Goal: Task Accomplishment & Management: Use online tool/utility

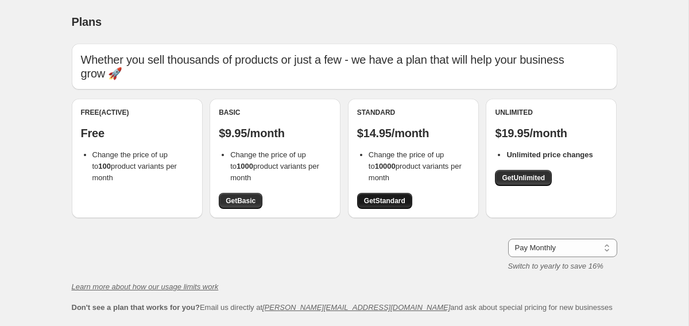
click at [390, 198] on span "Get Standard" at bounding box center [384, 200] width 41 height 9
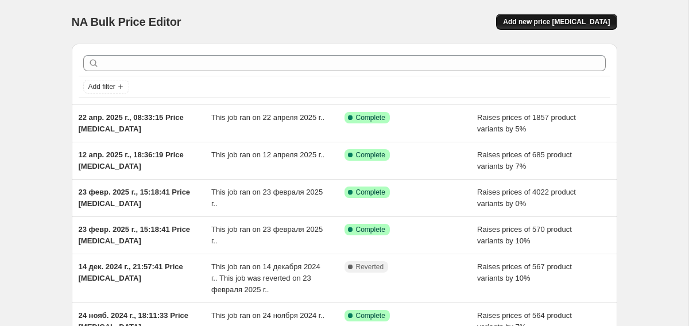
click at [593, 20] on span "Add new price [MEDICAL_DATA]" at bounding box center [556, 21] width 107 height 9
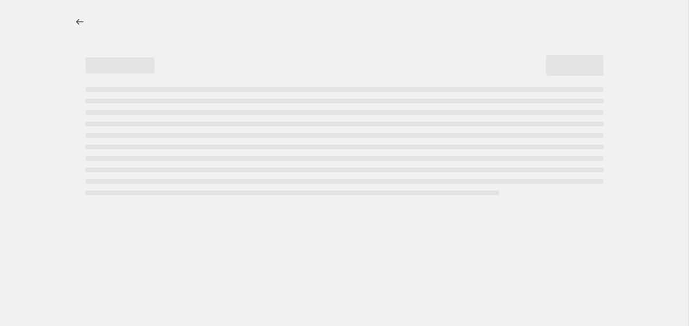
select select "percentage"
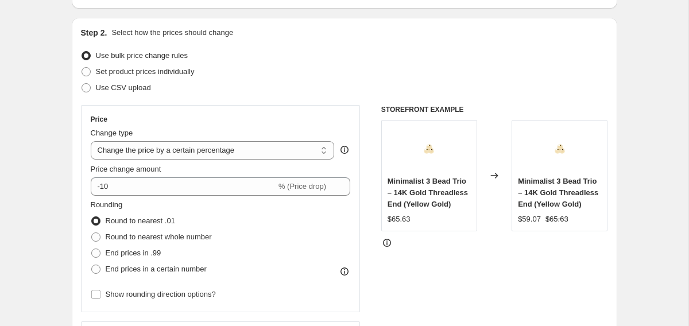
scroll to position [138, 0]
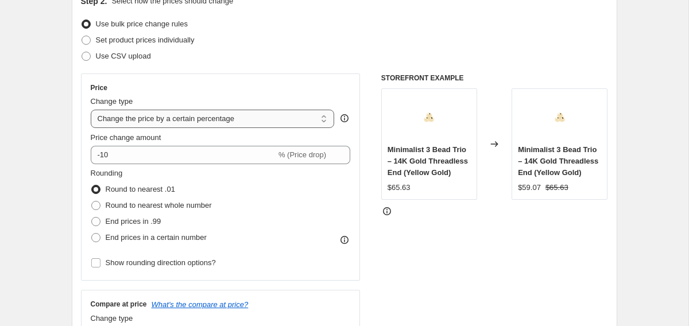
click at [299, 116] on select "Change the price to a certain amount Change the price by a certain amount Chang…" at bounding box center [213, 119] width 244 height 18
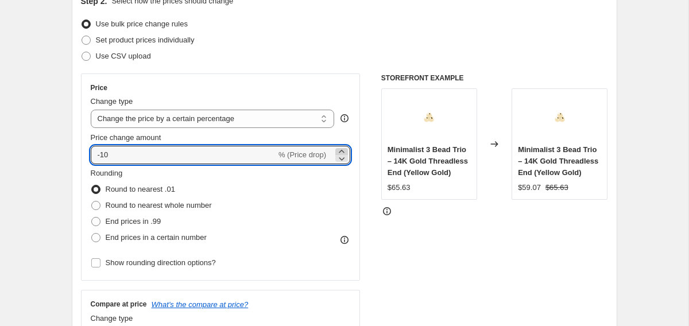
click at [343, 150] on icon at bounding box center [341, 151] width 11 height 11
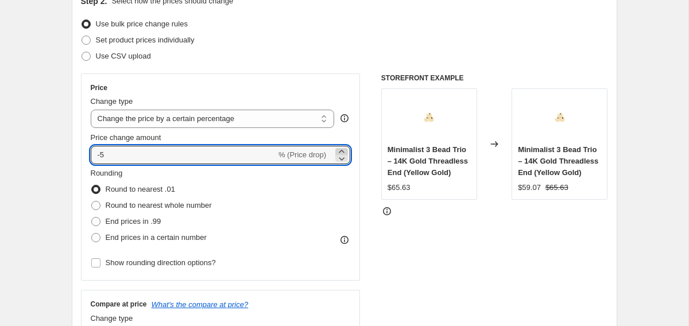
click at [343, 150] on icon at bounding box center [341, 151] width 11 height 11
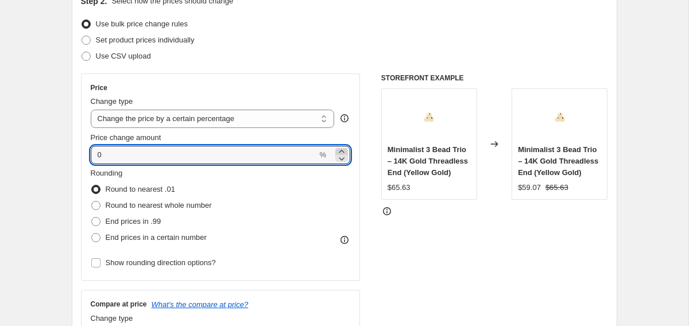
click at [343, 150] on icon at bounding box center [341, 151] width 11 height 11
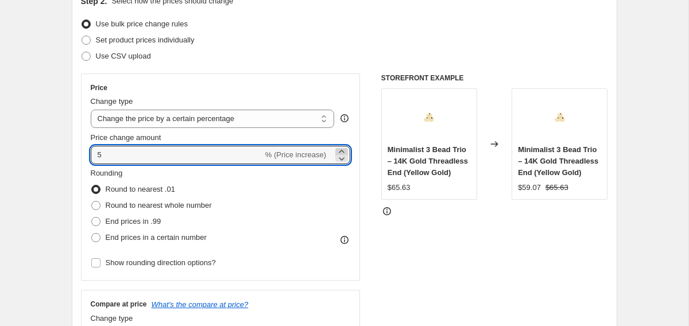
click at [343, 150] on icon at bounding box center [341, 151] width 11 height 11
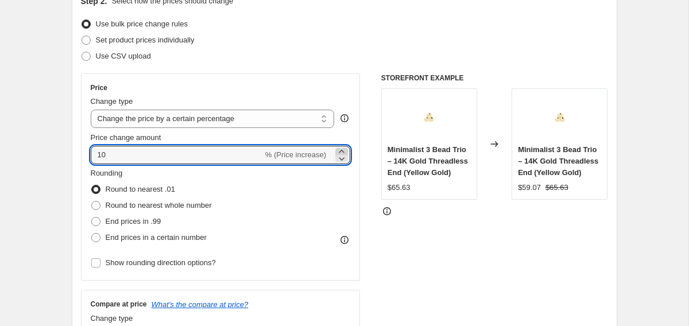
click at [343, 150] on icon at bounding box center [341, 151] width 11 height 11
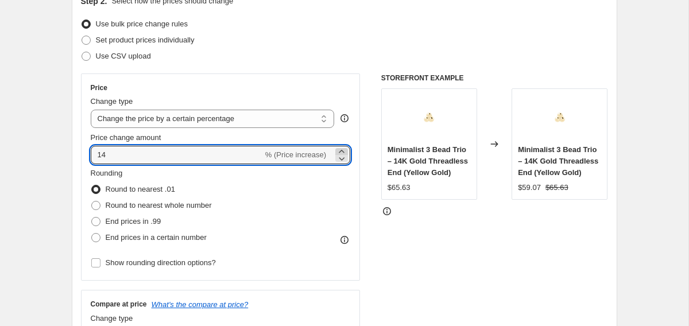
type input "15"
click at [407, 268] on div "STOREFRONT EXAMPLE Minimalist 3 Bead Trio – 14K Gold Threadless End (Yellow Gol…" at bounding box center [494, 214] width 227 height 281
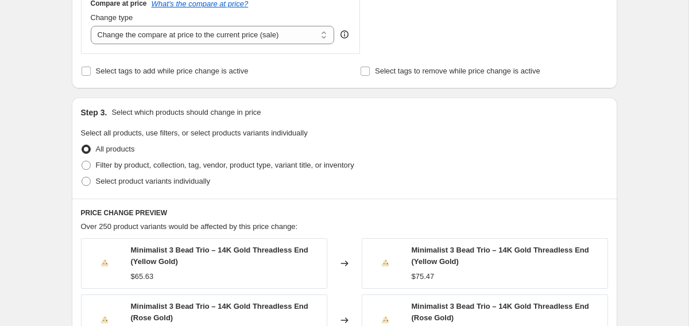
scroll to position [446, 0]
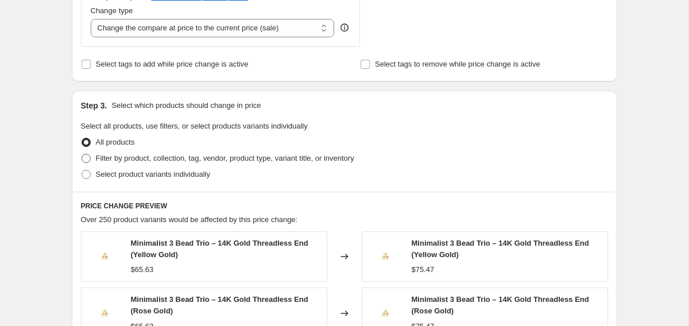
click at [142, 158] on span "Filter by product, collection, tag, vendor, product type, variant title, or inv…" at bounding box center [225, 158] width 258 height 9
click at [82, 154] on input "Filter by product, collection, tag, vendor, product type, variant title, or inv…" at bounding box center [82, 154] width 1 height 1
radio input "true"
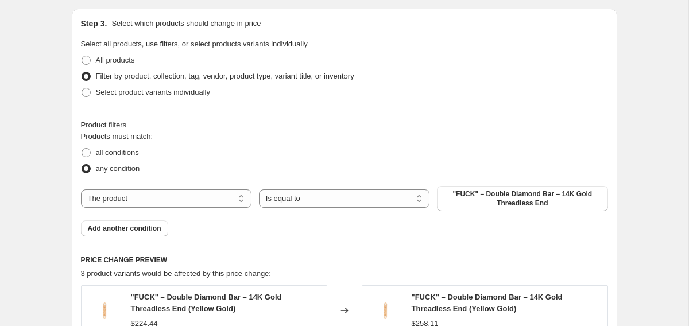
scroll to position [530, 0]
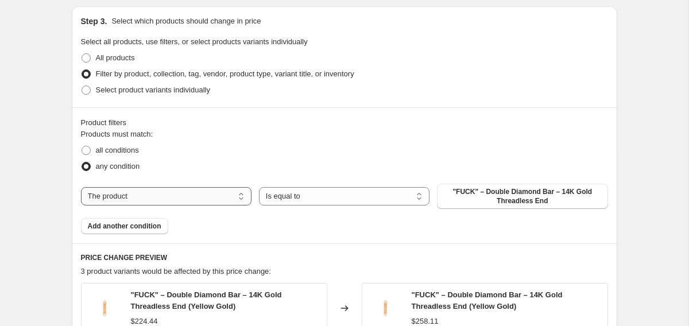
click at [195, 200] on select "The product The product's collection The product's tag The product's vendor The…" at bounding box center [166, 196] width 171 height 18
select select "vendor"
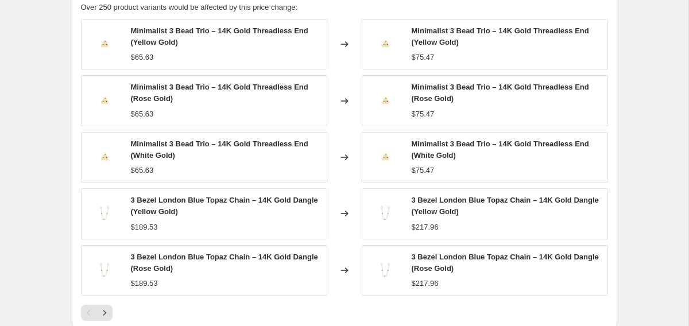
scroll to position [791, 0]
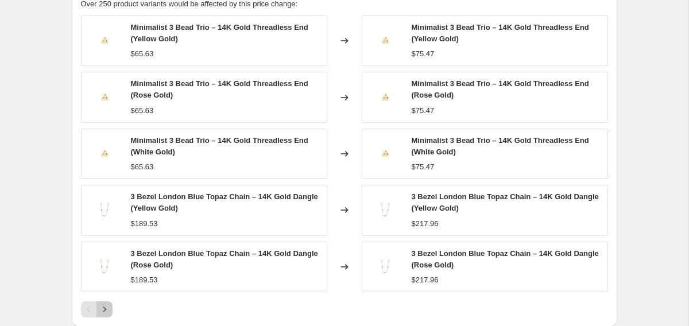
click at [106, 308] on icon "Next" at bounding box center [104, 309] width 11 height 11
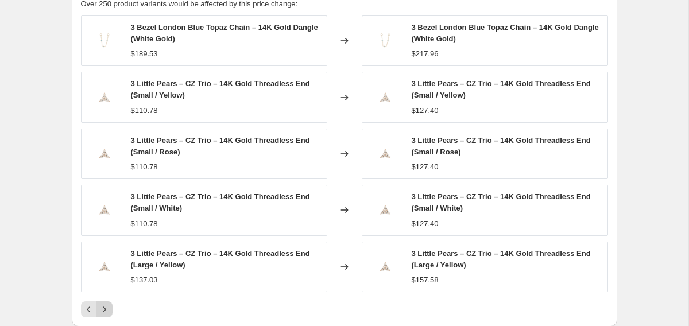
click at [106, 308] on icon "Next" at bounding box center [104, 309] width 11 height 11
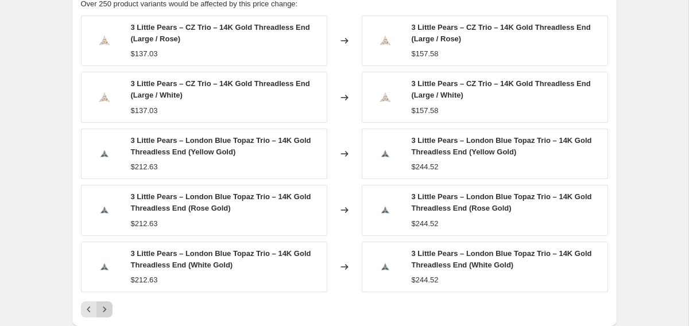
click at [106, 308] on icon "Next" at bounding box center [104, 309] width 11 height 11
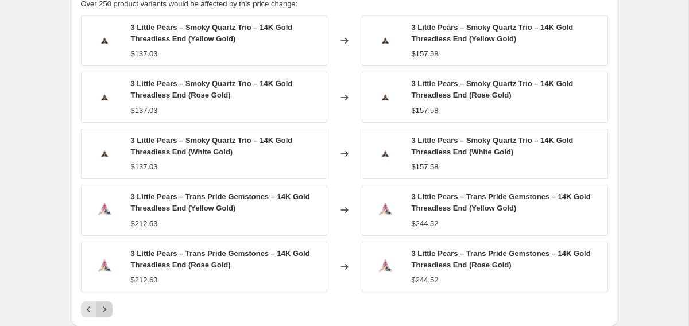
click at [106, 308] on icon "Next" at bounding box center [104, 309] width 11 height 11
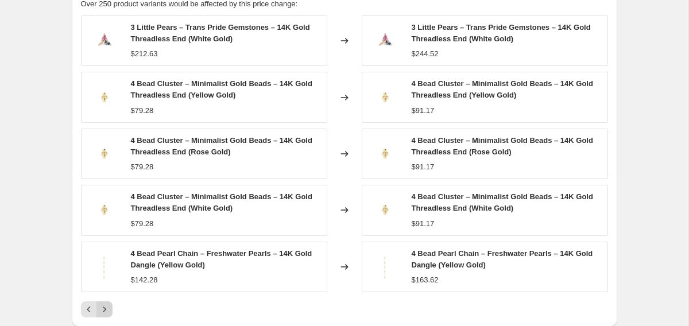
click at [106, 308] on icon "Next" at bounding box center [104, 309] width 11 height 11
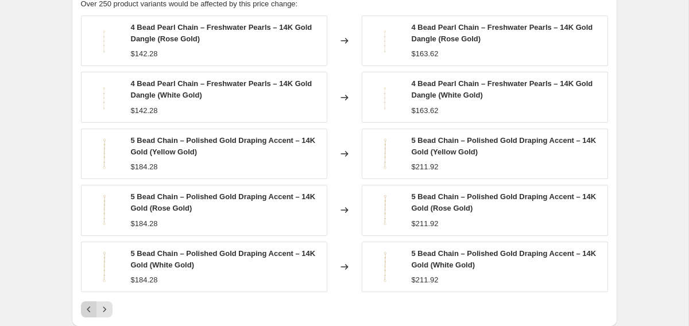
click at [82, 308] on button "Previous" at bounding box center [89, 309] width 16 height 16
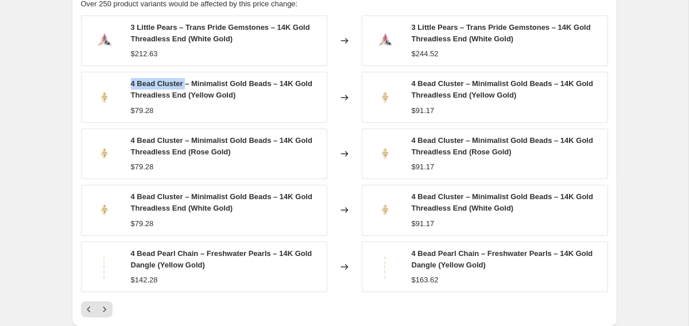
drag, startPoint x: 130, startPoint y: 83, endPoint x: 185, endPoint y: 82, distance: 55.1
click at [185, 82] on span "4 Bead Cluster – Minimalist Gold Beads – 14K Gold Threadless End (Yellow Gold)" at bounding box center [221, 89] width 181 height 20
copy span "4 Bead Cluster"
click at [341, 117] on div "Changed to" at bounding box center [344, 97] width 34 height 51
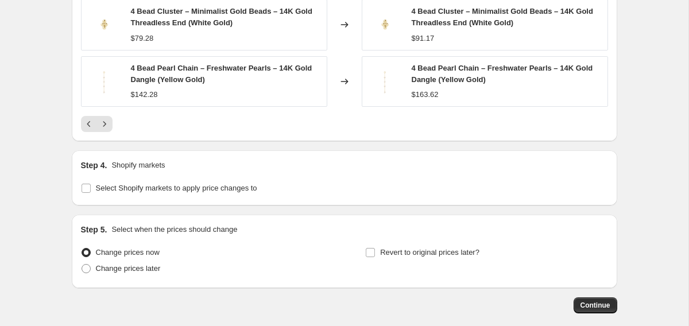
scroll to position [1034, 0]
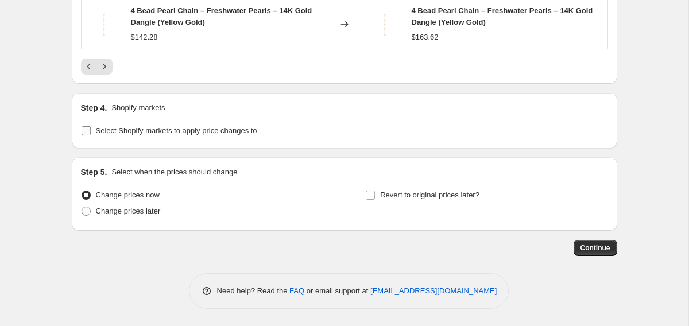
click at [83, 132] on input "Select Shopify markets to apply price changes to" at bounding box center [86, 130] width 9 height 9
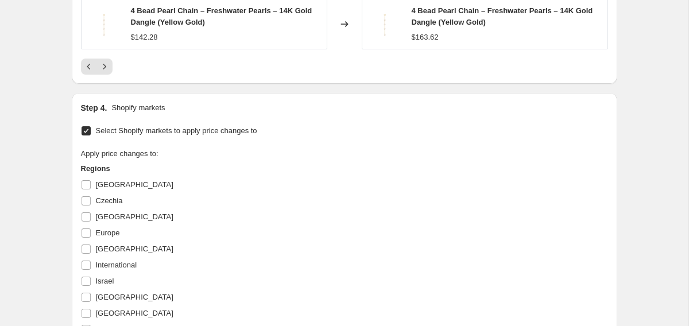
click at [83, 132] on input "Select Shopify markets to apply price changes to" at bounding box center [86, 130] width 9 height 9
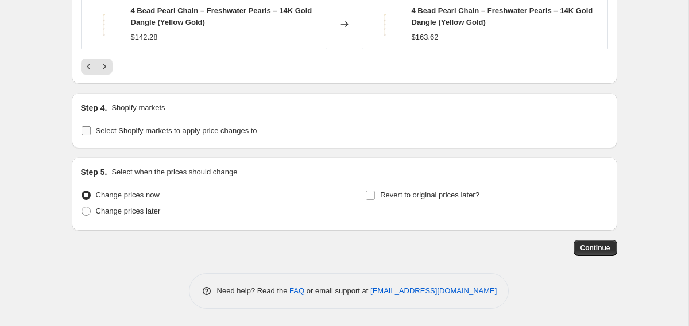
click at [85, 132] on input "Select Shopify markets to apply price changes to" at bounding box center [86, 130] width 9 height 9
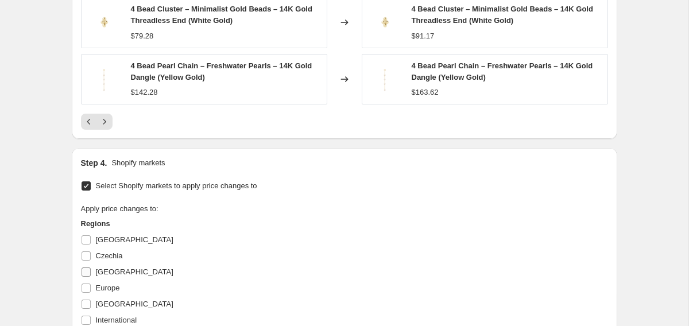
scroll to position [977, 0]
click at [84, 188] on input "Select Shopify markets to apply price changes to" at bounding box center [86, 187] width 9 height 9
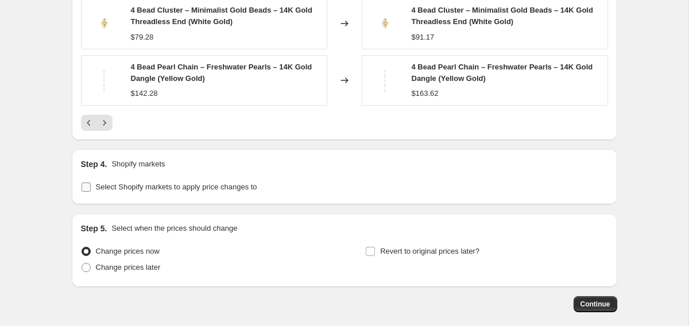
click at [86, 187] on input "Select Shopify markets to apply price changes to" at bounding box center [86, 187] width 9 height 9
checkbox input "true"
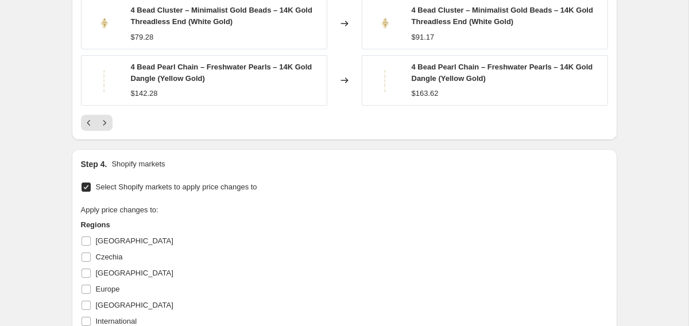
scroll to position [1108, 0]
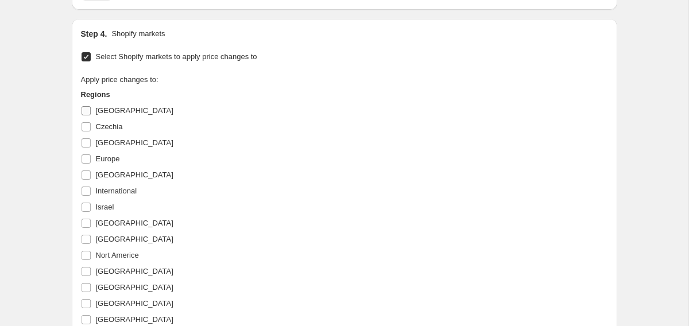
click at [86, 109] on input "Australia" at bounding box center [86, 110] width 9 height 9
checkbox input "true"
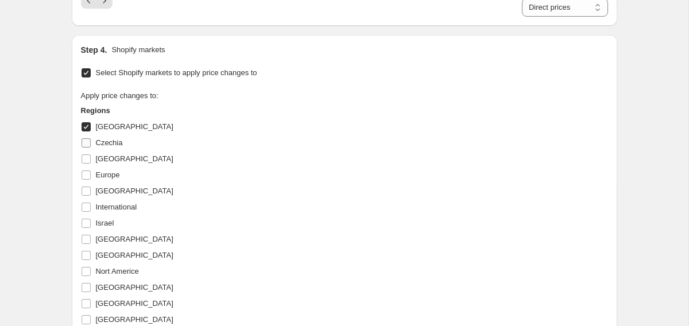
click at [87, 148] on span at bounding box center [86, 143] width 10 height 10
click at [87, 148] on input "Czechia" at bounding box center [86, 142] width 9 height 9
checkbox input "true"
click at [84, 156] on input "Denmark" at bounding box center [86, 158] width 9 height 9
checkbox input "true"
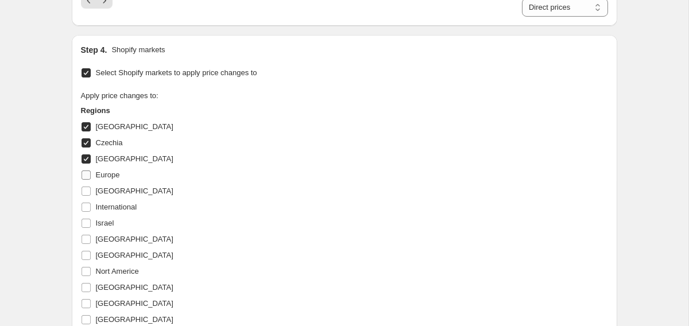
click at [83, 173] on input "Europe" at bounding box center [86, 175] width 9 height 9
checkbox input "true"
click at [83, 192] on input "Hungary" at bounding box center [86, 191] width 9 height 9
checkbox input "true"
click at [83, 214] on label "International" at bounding box center [109, 207] width 56 height 16
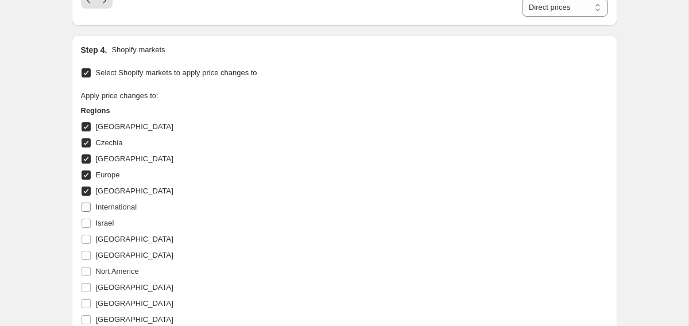
click at [83, 212] on input "International" at bounding box center [86, 207] width 9 height 9
checkbox input "true"
click at [83, 220] on input "Israel" at bounding box center [86, 223] width 9 height 9
checkbox input "true"
click at [84, 238] on input "Japan" at bounding box center [86, 239] width 9 height 9
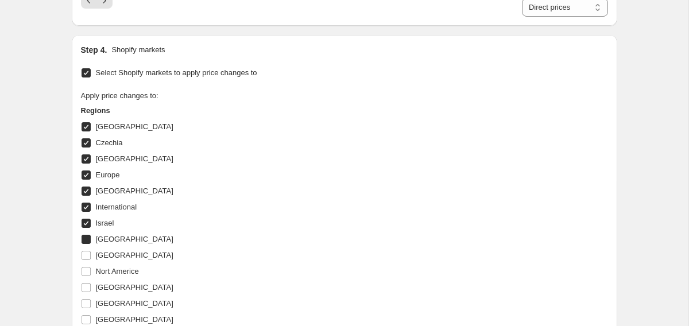
checkbox input "true"
click at [84, 254] on input "New Zealand" at bounding box center [86, 255] width 9 height 9
checkbox input "true"
click at [84, 272] on input "Nort Americe" at bounding box center [86, 271] width 9 height 9
checkbox input "true"
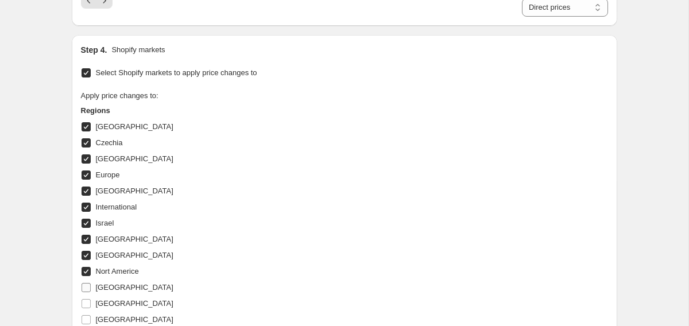
click at [84, 286] on input "Norway" at bounding box center [86, 287] width 9 height 9
checkbox input "true"
click at [84, 303] on input "Poland" at bounding box center [86, 303] width 9 height 9
checkbox input "true"
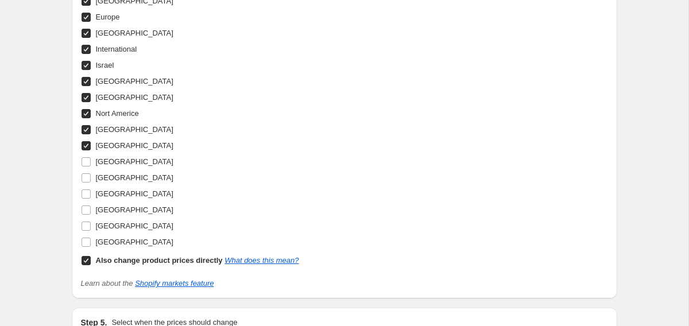
scroll to position [1266, 0]
click at [88, 161] on input "Romania" at bounding box center [86, 161] width 9 height 9
checkbox input "true"
click at [87, 179] on input "Singapore" at bounding box center [86, 177] width 9 height 9
checkbox input "true"
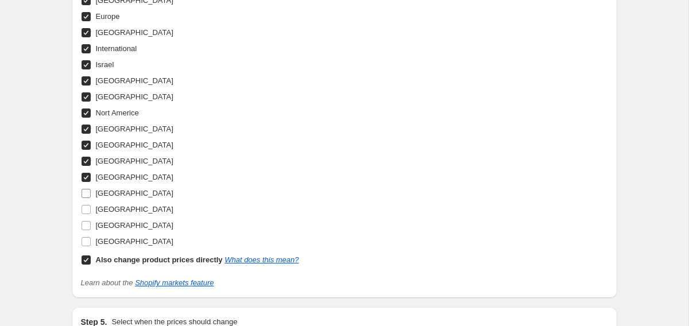
click at [85, 195] on input "Sweden" at bounding box center [86, 193] width 9 height 9
checkbox input "true"
click at [86, 210] on input "Switzerland" at bounding box center [86, 209] width 9 height 9
checkbox input "true"
click at [86, 225] on input "United Kingdom" at bounding box center [86, 225] width 9 height 9
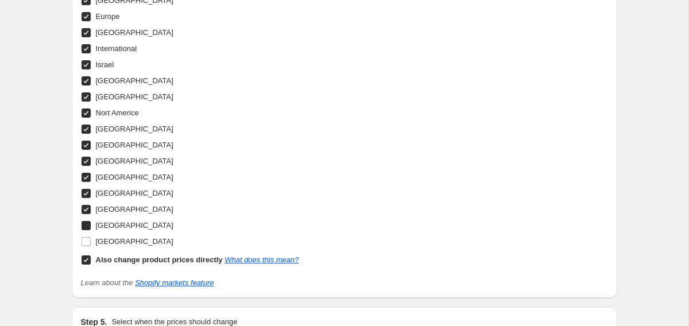
checkbox input "true"
click at [86, 241] on input "United States" at bounding box center [86, 241] width 9 height 9
checkbox input "true"
click at [264, 258] on link "What does this mean?" at bounding box center [262, 260] width 74 height 9
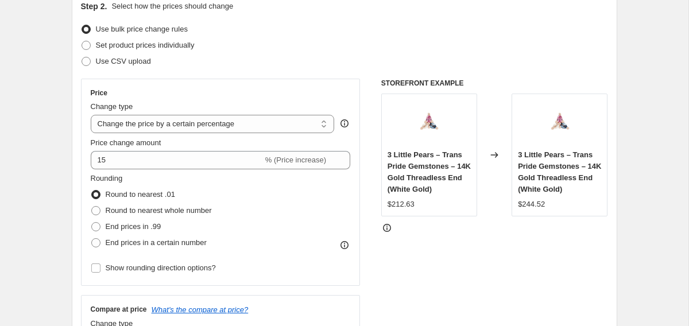
scroll to position [129, 0]
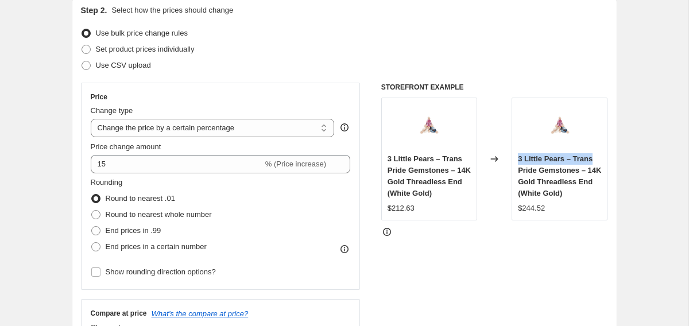
drag, startPoint x: 516, startPoint y: 157, endPoint x: 595, endPoint y: 157, distance: 79.8
click at [595, 157] on div "3 Little Pears – Trans Pride Gemstones – 14K Gold Threadless End (White Gold) $…" at bounding box center [560, 159] width 96 height 123
copy span "3 Little Pears – Trans"
click at [505, 237] on div at bounding box center [494, 231] width 227 height 11
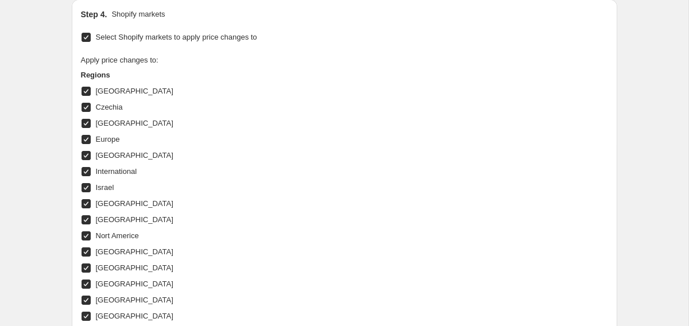
scroll to position [1416, 0]
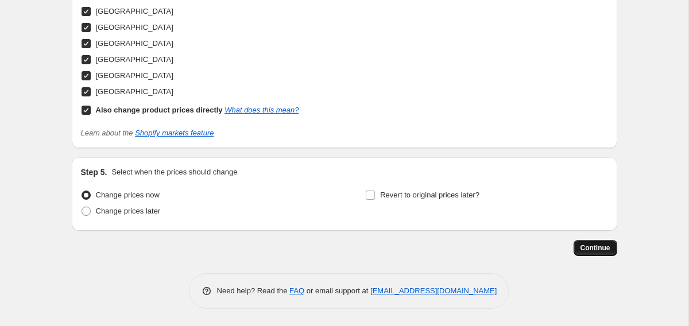
click at [596, 248] on span "Continue" at bounding box center [596, 247] width 30 height 9
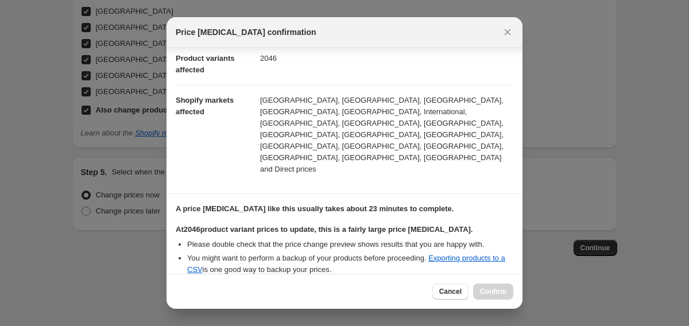
scroll to position [215, 0]
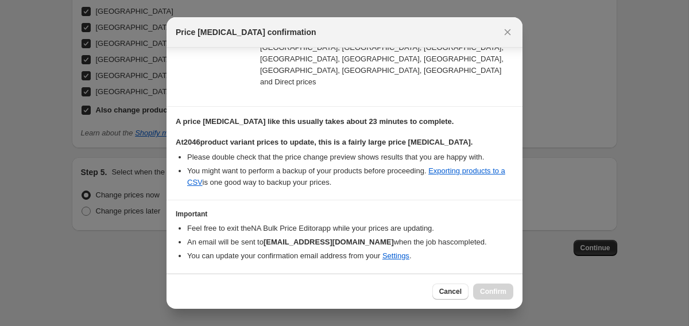
click at [182, 287] on input "I understand that this price change job will affect 2046 product variants" at bounding box center [180, 291] width 9 height 9
checkbox input "true"
click at [498, 294] on span "Confirm" at bounding box center [493, 291] width 26 height 9
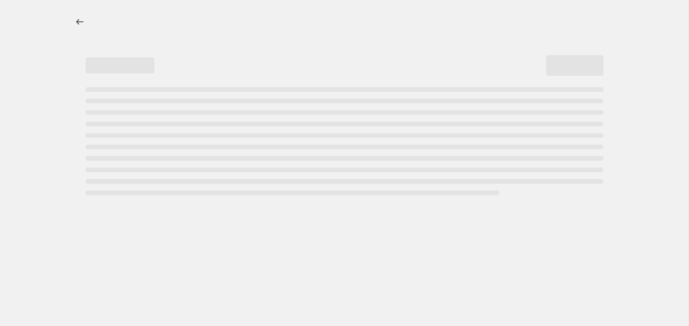
select select "percentage"
select select "vendor"
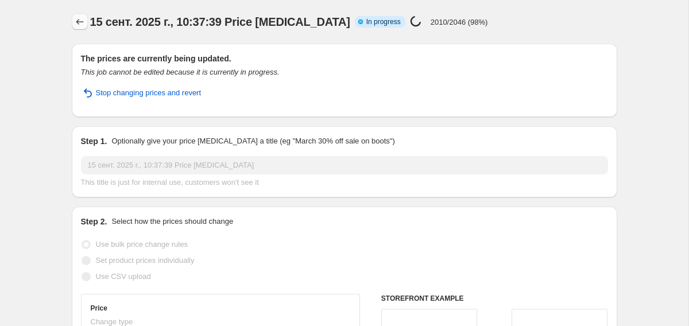
click at [82, 22] on icon "Price change jobs" at bounding box center [79, 21] width 11 height 11
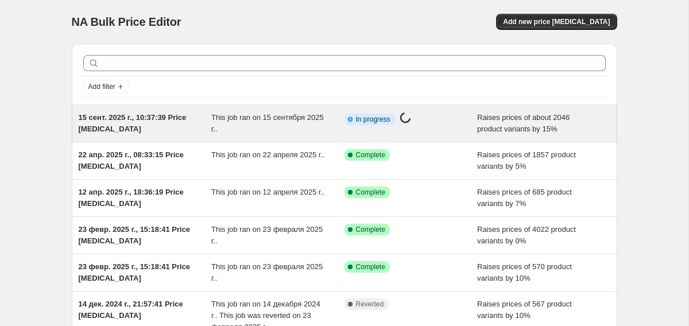
click at [282, 126] on div "This job ran on 15 сентября 2025 г.." at bounding box center [277, 123] width 133 height 23
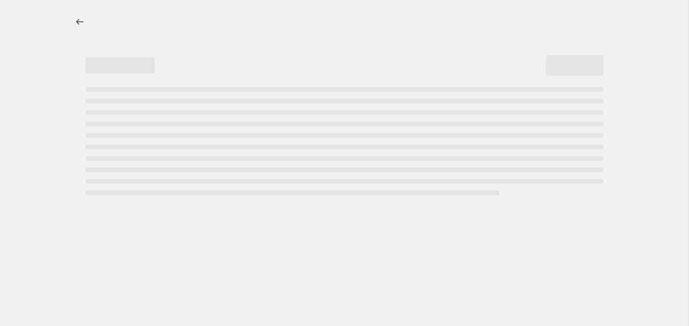
select select "percentage"
select select "vendor"
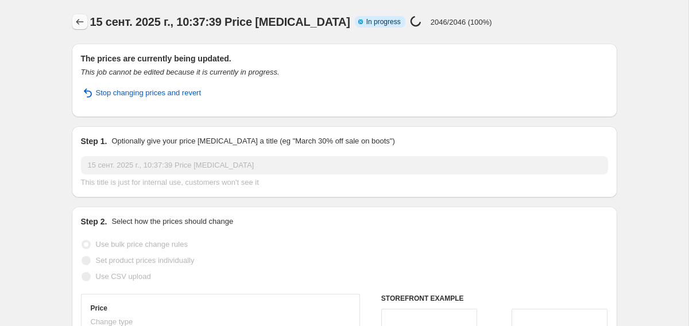
click at [79, 23] on icon "Price change jobs" at bounding box center [79, 21] width 11 height 11
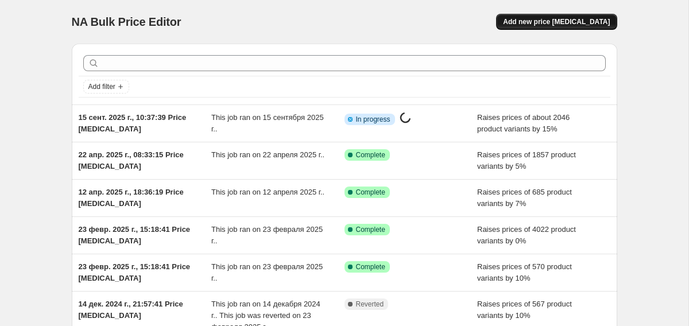
click at [581, 25] on span "Add new price [MEDICAL_DATA]" at bounding box center [556, 21] width 107 height 9
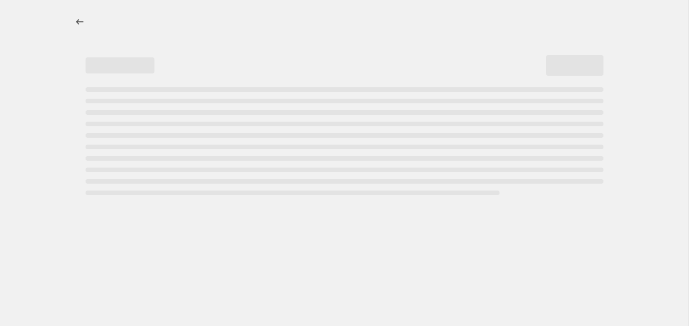
select select "percentage"
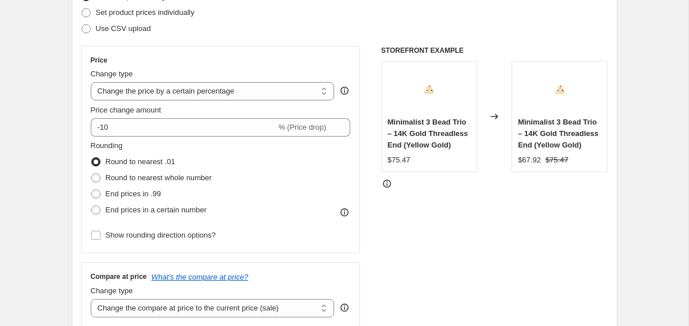
scroll to position [168, 0]
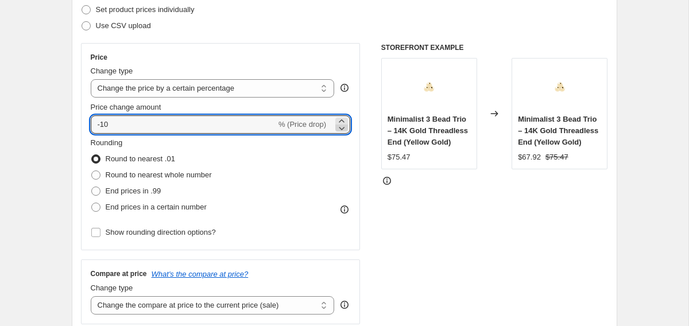
click at [345, 129] on icon at bounding box center [341, 127] width 11 height 11
click at [344, 119] on icon at bounding box center [341, 120] width 11 height 11
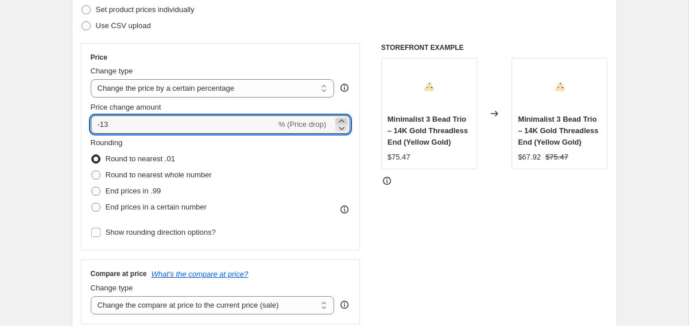
click at [344, 119] on icon at bounding box center [341, 120] width 11 height 11
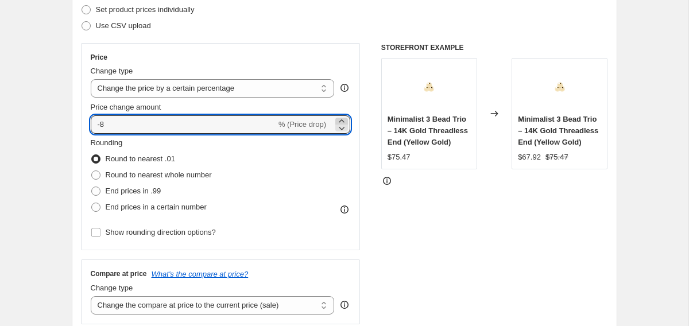
click at [344, 119] on icon at bounding box center [341, 120] width 11 height 11
type input "-5"
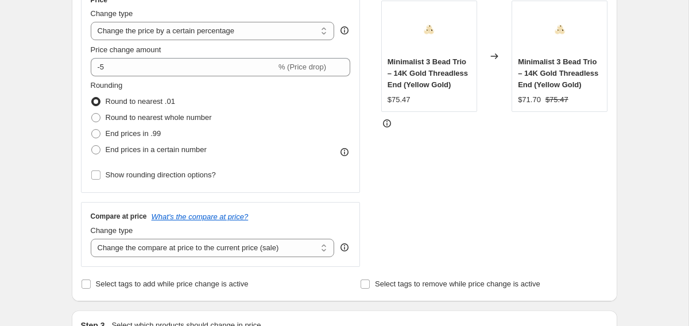
scroll to position [232, 0]
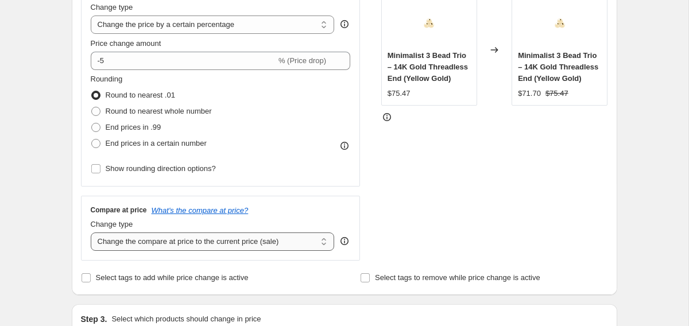
click at [138, 238] on select "Change the compare at price to the current price (sale) Change the compare at p…" at bounding box center [213, 242] width 244 height 18
select select "remove"
click at [91, 233] on select "Change the compare at price to the current price (sale) Change the compare at p…" at bounding box center [213, 242] width 244 height 18
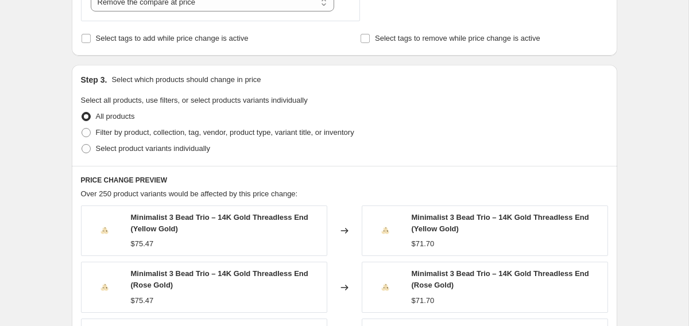
scroll to position [543, 0]
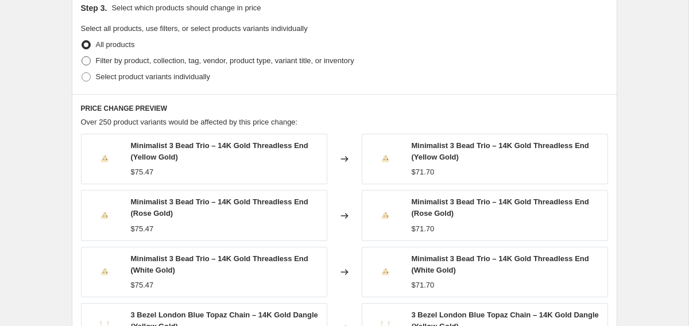
click at [129, 55] on span "Filter by product, collection, tag, vendor, product type, variant title, or inv…" at bounding box center [225, 60] width 258 height 11
click at [82, 56] on input "Filter by product, collection, tag, vendor, product type, variant title, or inv…" at bounding box center [82, 56] width 1 height 1
radio input "true"
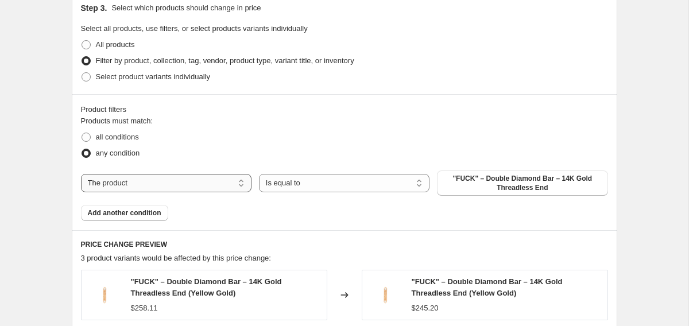
click at [125, 184] on select "The product The product's collection The product's tag The product's vendor The…" at bounding box center [166, 183] width 171 height 18
select select "vendor"
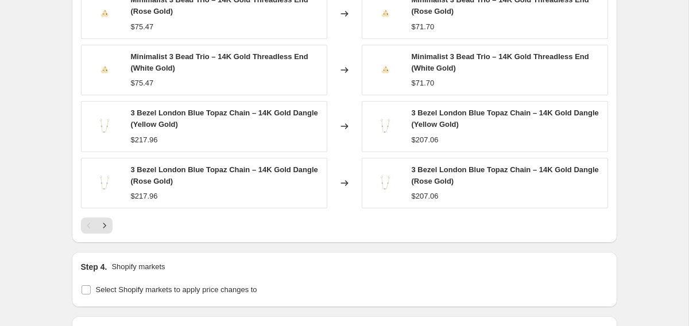
scroll to position [1034, 0]
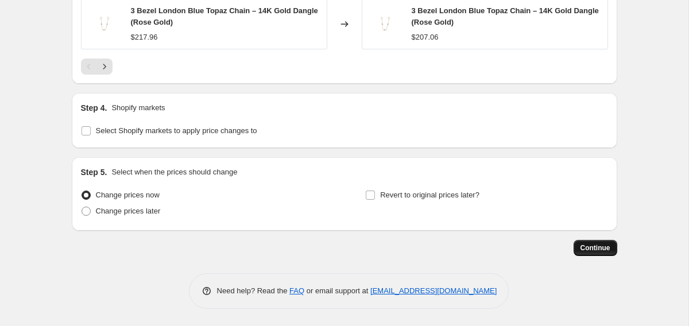
click at [593, 247] on span "Continue" at bounding box center [596, 247] width 30 height 9
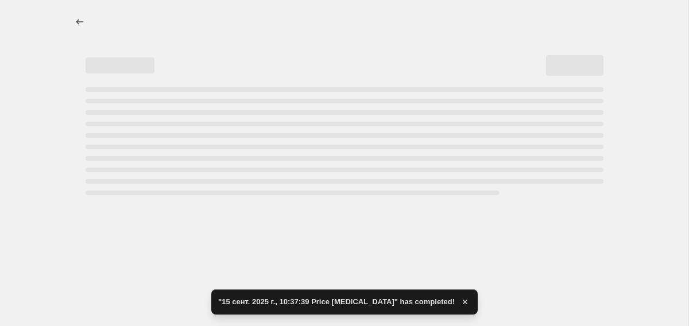
scroll to position [0, 0]
select select "percentage"
select select "remove"
select select "vendor"
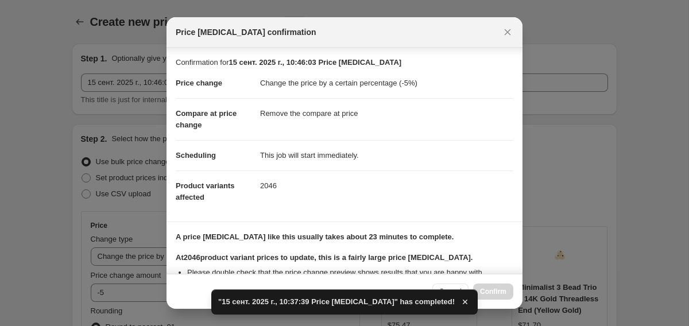
scroll to position [150, 0]
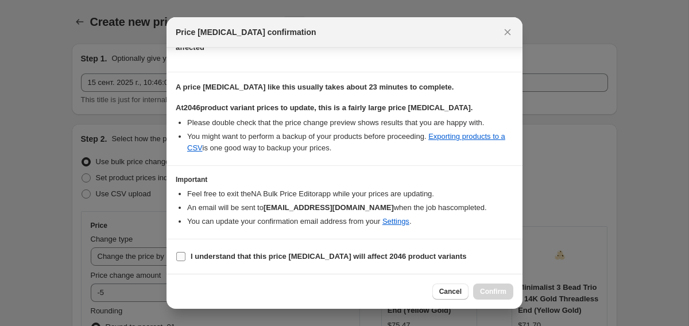
click at [177, 255] on input "I understand that this price change job will affect 2046 product variants" at bounding box center [180, 256] width 9 height 9
checkbox input "true"
click at [498, 291] on span "Confirm" at bounding box center [493, 291] width 26 height 9
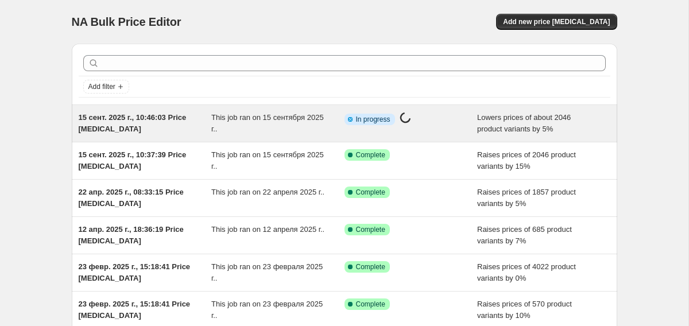
click at [420, 130] on div "Info Partially complete In progress Price [MEDICAL_DATA] in progress..." at bounding box center [411, 123] width 133 height 23
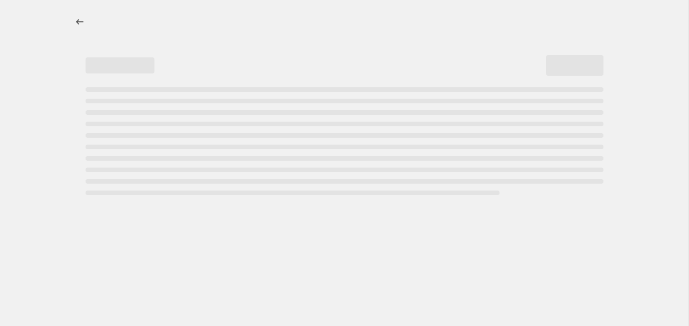
select select "percentage"
select select "remove"
select select "vendor"
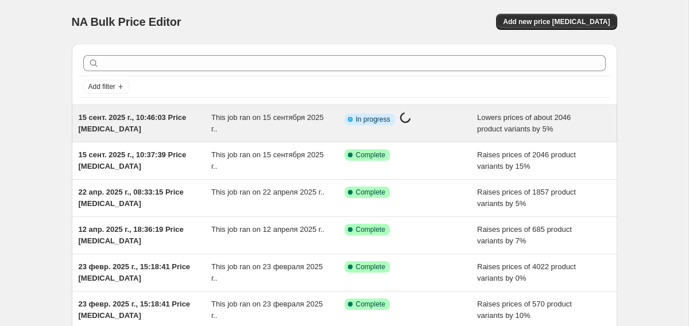
click at [461, 138] on div "15 сент. 2025 г., 10:46:03 Price change job This job ran on 15 сентября 2025 г.…" at bounding box center [345, 123] width 546 height 37
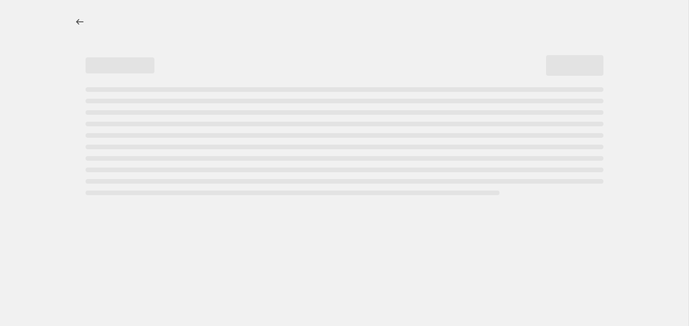
select select "percentage"
select select "remove"
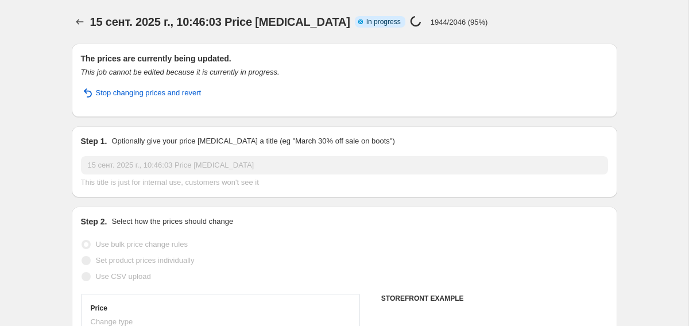
select select "vendor"
